Goal: Task Accomplishment & Management: Manage account settings

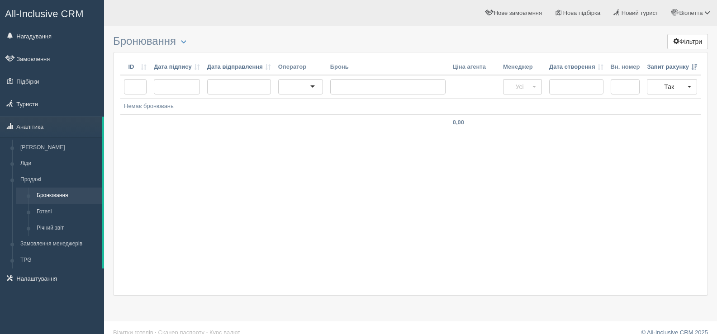
click at [346, 237] on div "ID Дата підпису Дата відправлення Оператор [PERSON_NAME] агента Менеджер Дата с…" at bounding box center [410, 174] width 595 height 244
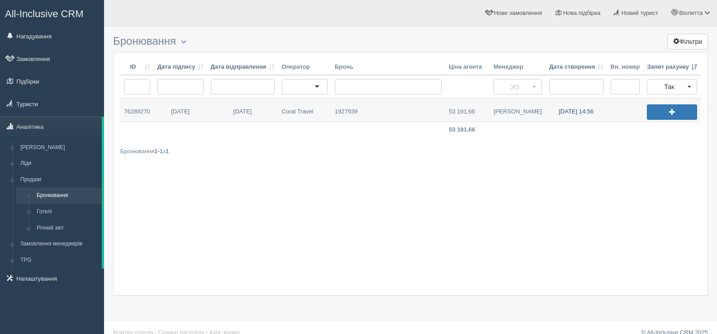
click at [556, 112] on link "23.09.2025 14:56" at bounding box center [576, 110] width 62 height 23
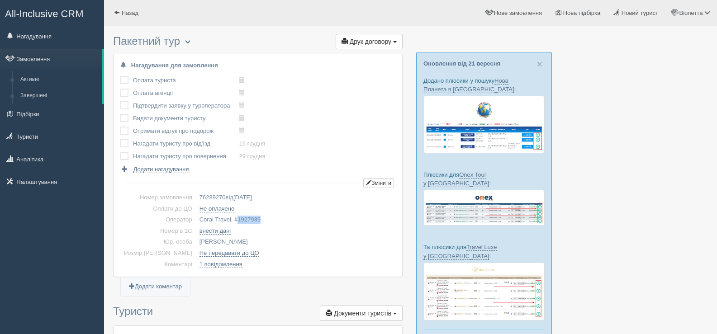
click at [189, 43] on span "button" at bounding box center [187, 41] width 5 height 5
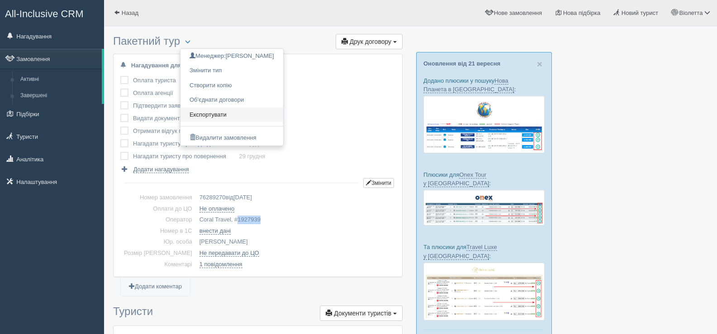
click at [220, 114] on link "Експортувати" at bounding box center [231, 115] width 103 height 15
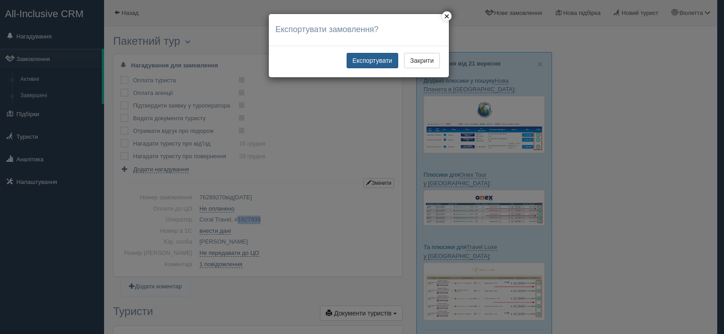
click at [366, 61] on button "Експортувати" at bounding box center [372, 60] width 52 height 15
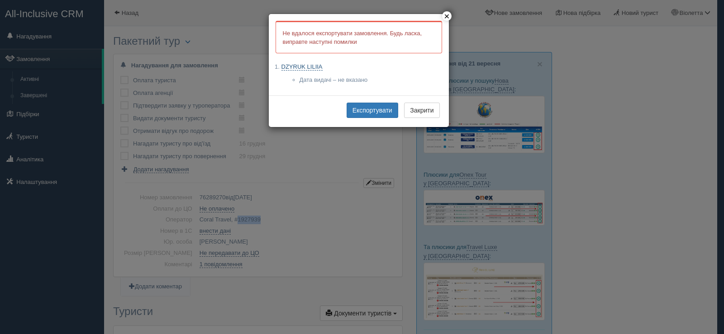
click at [306, 65] on link "DZYRUK LILIIA" at bounding box center [301, 66] width 41 height 7
click at [359, 111] on button "Експортувати" at bounding box center [372, 110] width 52 height 15
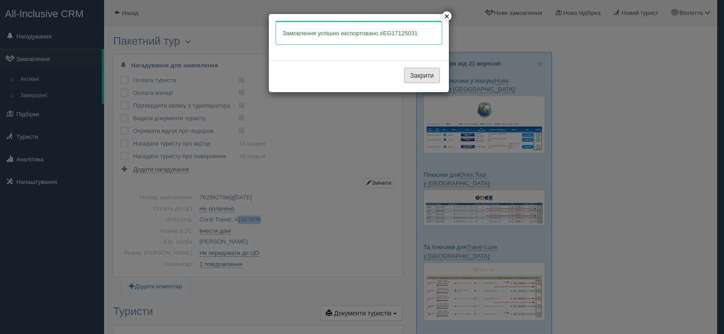
click at [413, 74] on button "Закрити" at bounding box center [421, 75] width 35 height 15
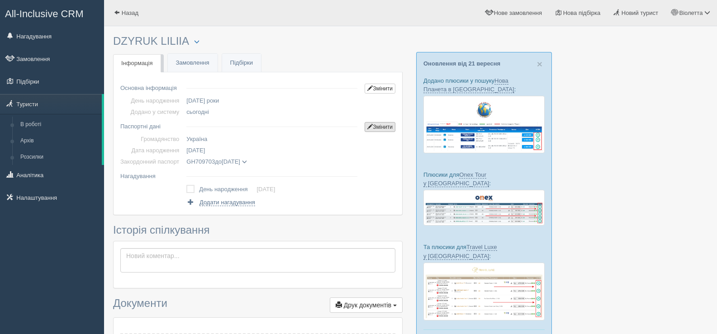
click at [381, 126] on link "Змінити" at bounding box center [379, 127] width 31 height 10
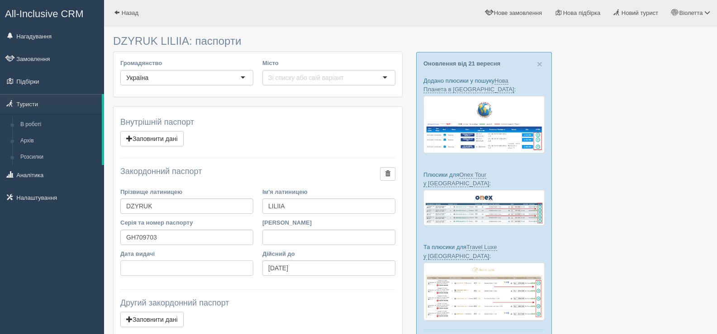
click at [148, 270] on input "Дата видачі" at bounding box center [186, 267] width 133 height 15
type input "[DATE]"
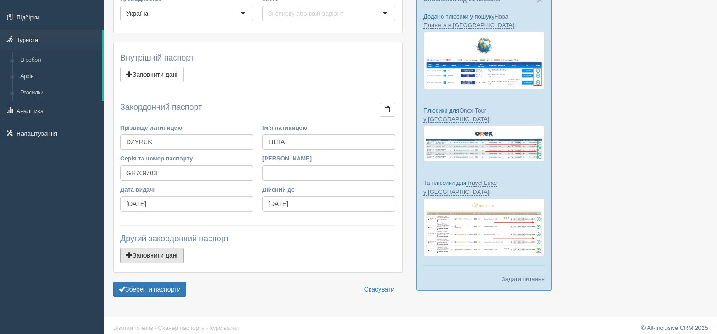
scroll to position [71, 0]
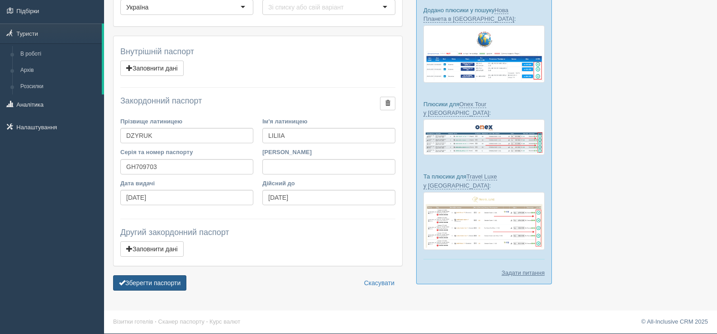
click at [147, 286] on button "Зберегти паспорти" at bounding box center [149, 282] width 73 height 15
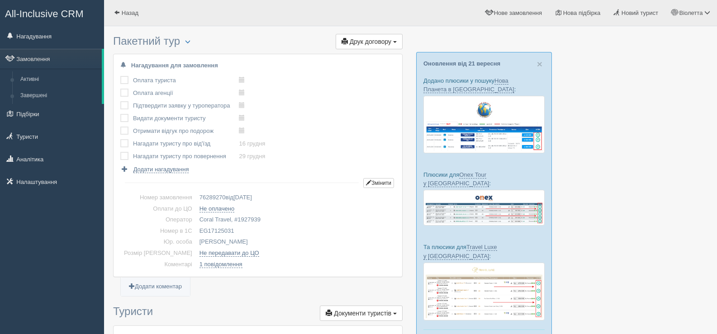
drag, startPoint x: 217, startPoint y: 230, endPoint x: 183, endPoint y: 228, distance: 33.9
click at [196, 228] on td "EG17125031" at bounding box center [295, 231] width 199 height 11
copy td "EG17125031"
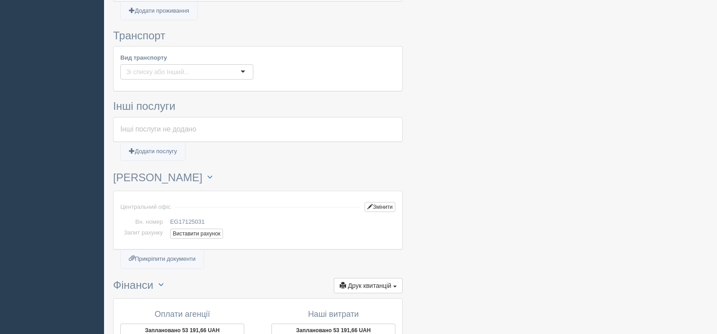
scroll to position [543, 0]
click at [188, 232] on button "Виставити рахунок" at bounding box center [196, 233] width 53 height 10
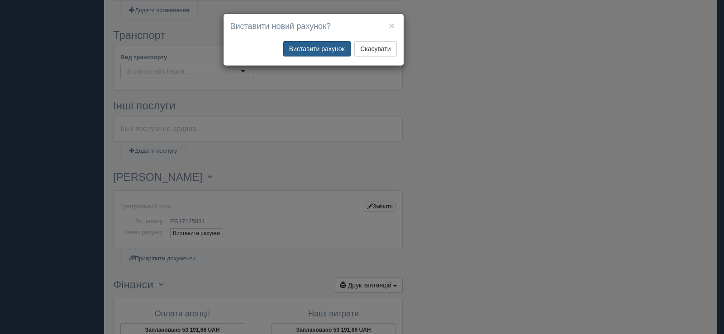
click at [332, 47] on button "Виставити рахунок" at bounding box center [316, 48] width 67 height 15
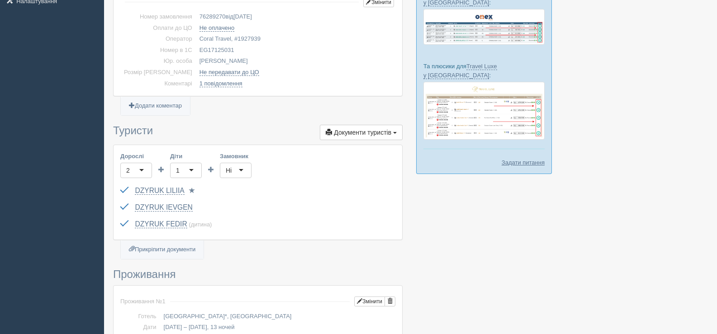
scroll to position [0, 0]
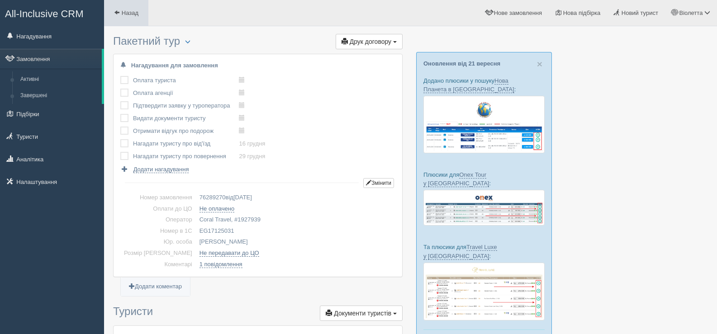
click at [116, 9] on span at bounding box center [117, 12] width 6 height 6
